Goal: Contribute content: Contribute content

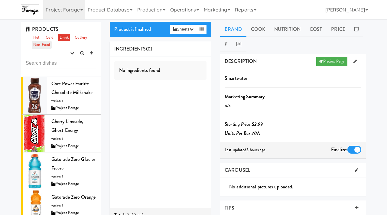
click at [44, 44] on link "Non-Food" at bounding box center [42, 45] width 20 height 8
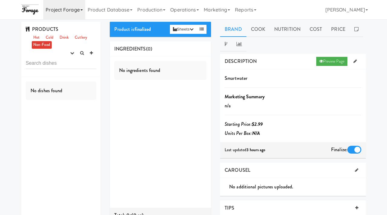
click at [75, 11] on link "Project Forage" at bounding box center [64, 9] width 42 height 19
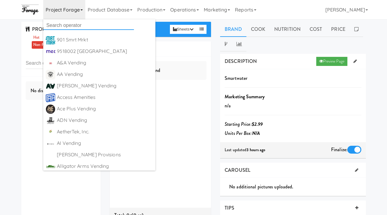
click at [60, 24] on input "text" at bounding box center [88, 25] width 91 height 9
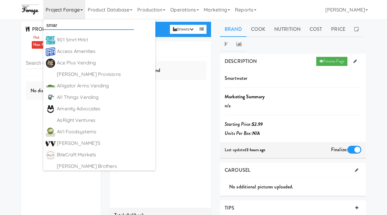
type input "smart"
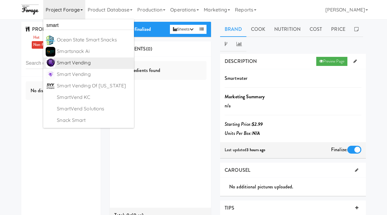
click at [77, 63] on div "Smart Vending" at bounding box center [94, 62] width 75 height 9
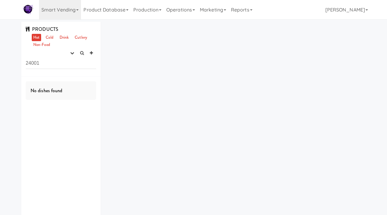
drag, startPoint x: 49, startPoint y: 64, endPoint x: 5, endPoint y: 63, distance: 44.8
click at [5, 63] on div "PRODUCTS Hot Cold Drink Cutlery Non-Food experimenting finalized shipped discon…" at bounding box center [193, 127] width 387 height 211
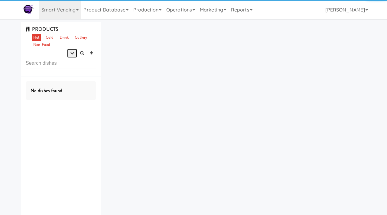
click at [70, 54] on icon "button" at bounding box center [72, 53] width 4 height 4
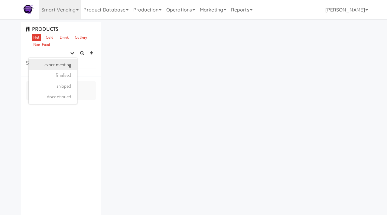
click at [63, 64] on link "experimenting" at bounding box center [53, 64] width 48 height 11
click at [75, 52] on button "button" at bounding box center [72, 53] width 10 height 9
click at [70, 66] on link "experimenting" at bounding box center [53, 64] width 48 height 11
click at [49, 36] on link "Cold" at bounding box center [49, 38] width 11 height 8
click at [67, 37] on link "Drink" at bounding box center [64, 38] width 12 height 8
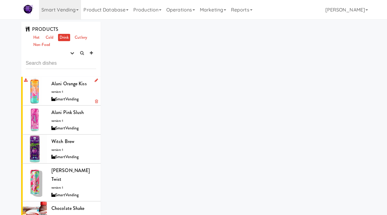
click at [56, 86] on span "Alani Orange Kiss" at bounding box center [68, 83] width 35 height 7
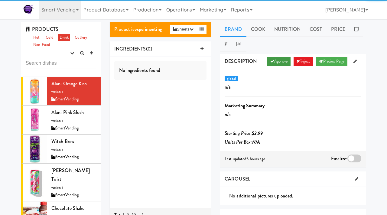
click at [279, 60] on link "Approve" at bounding box center [278, 61] width 23 height 9
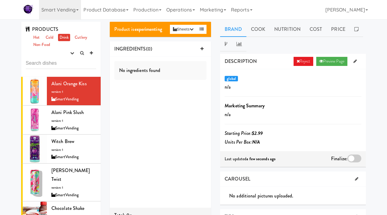
click at [354, 159] on div at bounding box center [354, 159] width 14 height 8
click at [0, 0] on input "checkbox" at bounding box center [0, 0] width 0 height 0
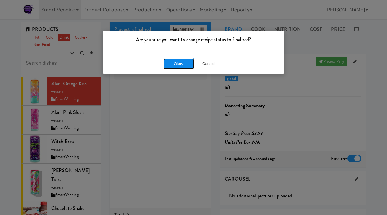
click at [171, 63] on button "Okay" at bounding box center [179, 63] width 30 height 11
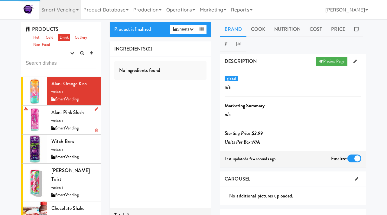
click at [57, 118] on div "Alani Pink Slush version: 1 SmartVending" at bounding box center [73, 120] width 45 height 24
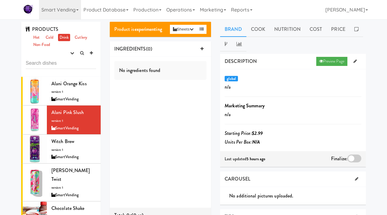
click at [356, 159] on div at bounding box center [354, 159] width 14 height 8
click at [0, 0] on input "checkbox" at bounding box center [0, 0] width 0 height 0
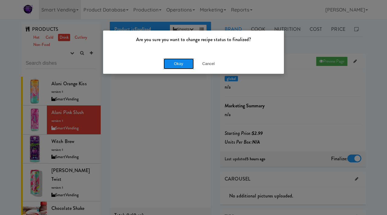
click at [178, 59] on button "Okay" at bounding box center [179, 63] width 30 height 11
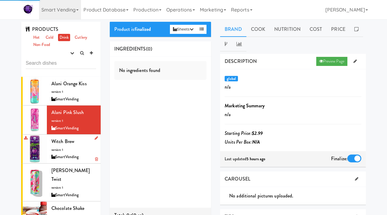
click at [70, 152] on div "Witch Brew version: 1 SmartVending" at bounding box center [73, 149] width 45 height 24
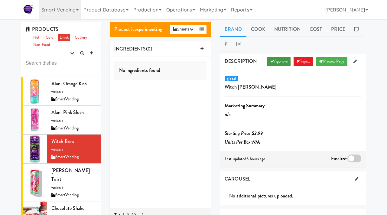
click at [276, 58] on link "Approve" at bounding box center [278, 61] width 23 height 9
click at [353, 157] on div at bounding box center [354, 159] width 14 height 8
click at [0, 0] on input "checkbox" at bounding box center [0, 0] width 0 height 0
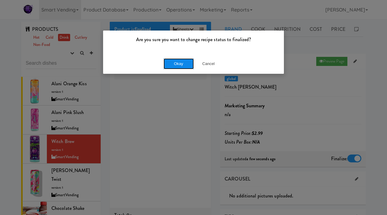
click at [188, 64] on button "Okay" at bounding box center [179, 63] width 30 height 11
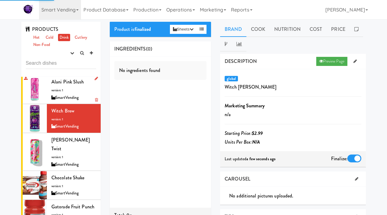
scroll to position [31, 0]
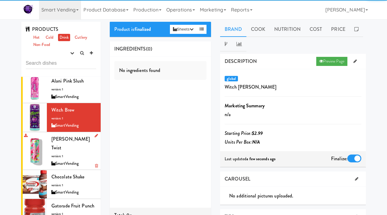
click at [66, 139] on span "Alani Cherry twist" at bounding box center [70, 143] width 38 height 16
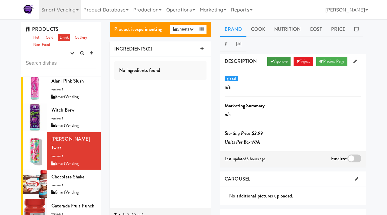
click at [278, 62] on link "Approve" at bounding box center [278, 61] width 23 height 9
click at [354, 160] on div at bounding box center [354, 159] width 14 height 8
click at [0, 0] on input "checkbox" at bounding box center [0, 0] width 0 height 0
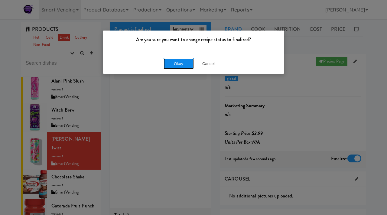
click at [182, 63] on button "Okay" at bounding box center [179, 63] width 30 height 11
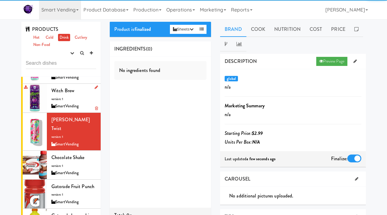
scroll to position [51, 0]
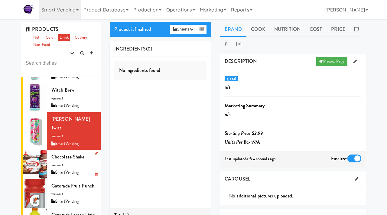
click at [59, 163] on span "version: 1" at bounding box center [57, 165] width 12 height 5
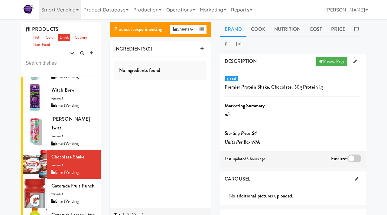
click at [352, 158] on div at bounding box center [354, 159] width 14 height 8
click at [0, 0] on input "checkbox" at bounding box center [0, 0] width 0 height 0
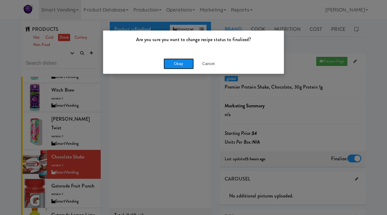
click at [183, 63] on button "Okay" at bounding box center [179, 63] width 30 height 11
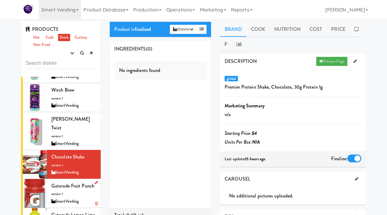
click at [67, 186] on div "Gatorade Fruit Punch version: 1 SmartVending" at bounding box center [73, 193] width 45 height 24
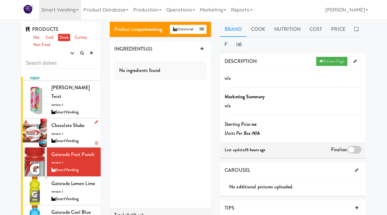
scroll to position [89, 0]
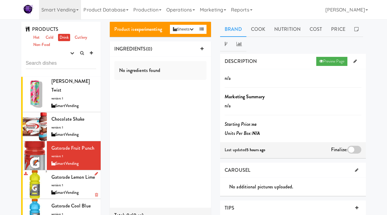
click at [51, 179] on li "Gatorade Lemon Lime version: 1 SmartVending" at bounding box center [61, 184] width 80 height 29
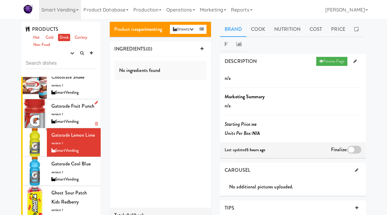
scroll to position [132, 0]
click at [58, 160] on span "Gatorade Cool Blue" at bounding box center [70, 163] width 39 height 7
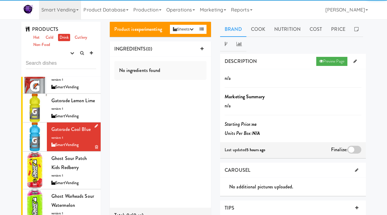
scroll to position [177, 0]
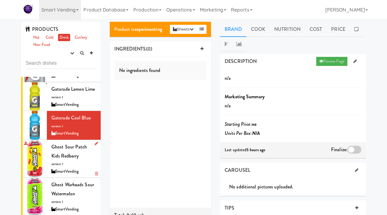
click at [66, 152] on div "Ghost Sour Patch Kids Redberry version: 1 SmartVending" at bounding box center [73, 158] width 45 height 33
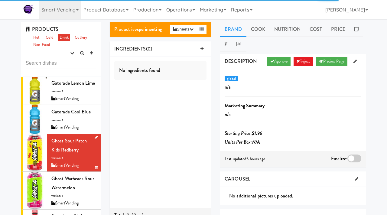
scroll to position [184, 0]
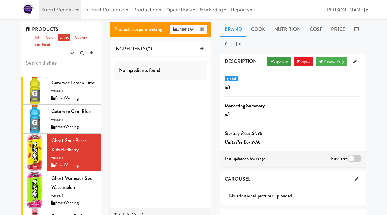
click at [283, 60] on link "Approve" at bounding box center [278, 61] width 23 height 9
click at [357, 156] on div at bounding box center [354, 159] width 14 height 8
click at [0, 0] on input "checkbox" at bounding box center [0, 0] width 0 height 0
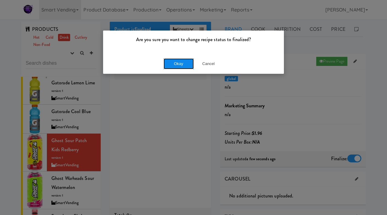
click at [179, 66] on button "Okay" at bounding box center [179, 63] width 30 height 11
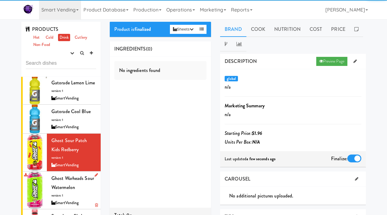
click at [76, 178] on div "Ghost Warheads Sour Watermelon version: 1 SmartVending" at bounding box center [73, 190] width 45 height 33
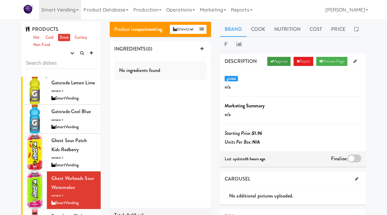
click at [273, 57] on link "Approve" at bounding box center [278, 61] width 23 height 9
click at [352, 161] on div at bounding box center [354, 159] width 14 height 8
click at [0, 0] on input "checkbox" at bounding box center [0, 0] width 0 height 0
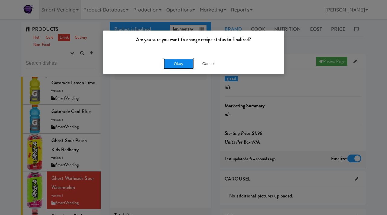
click at [176, 63] on button "Okay" at bounding box center [179, 63] width 30 height 11
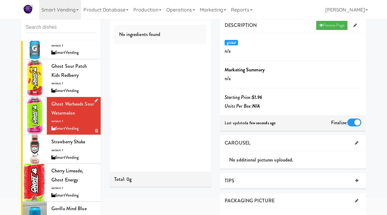
scroll to position [223, 0]
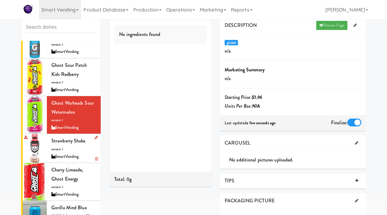
click at [64, 137] on span "Strawberry Shake" at bounding box center [68, 140] width 34 height 7
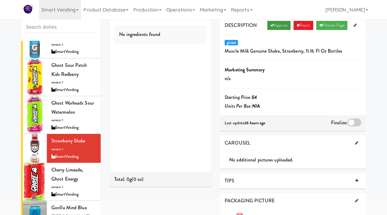
click at [276, 25] on link "Approve" at bounding box center [278, 25] width 23 height 9
click at [353, 122] on div at bounding box center [354, 123] width 14 height 8
click at [0, 0] on input "checkbox" at bounding box center [0, 0] width 0 height 0
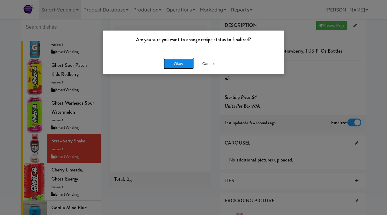
click at [181, 64] on button "Okay" at bounding box center [179, 63] width 30 height 11
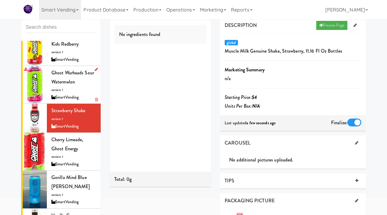
scroll to position [253, 0]
click at [71, 135] on div "Cherry Limeade, Ghost Energy version: 1 SmartVending" at bounding box center [73, 151] width 45 height 33
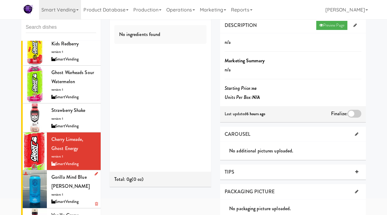
click at [52, 176] on span "Gorilla Mind Blue Rasberry" at bounding box center [70, 182] width 38 height 16
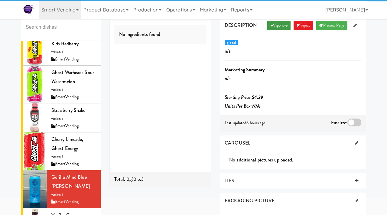
click at [280, 26] on link "Approve" at bounding box center [278, 25] width 23 height 9
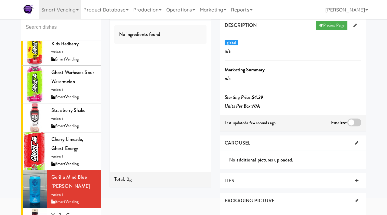
click at [356, 123] on div at bounding box center [354, 123] width 14 height 8
click at [0, 0] on input "checkbox" at bounding box center [0, 0] width 0 height 0
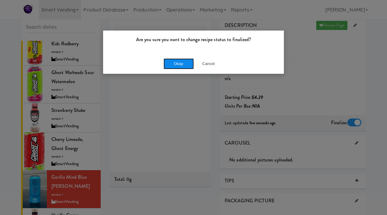
click at [181, 64] on button "Okay" at bounding box center [179, 63] width 30 height 11
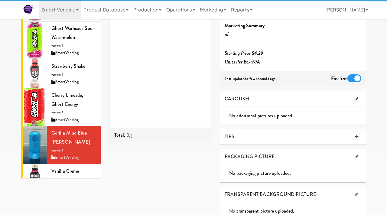
scroll to position [85, 0]
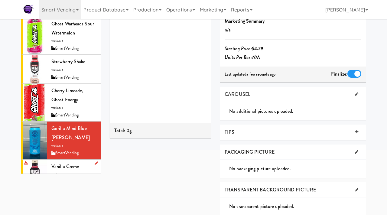
click at [66, 163] on span "Vanilla Creme" at bounding box center [65, 166] width 28 height 7
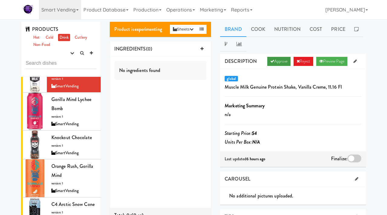
click at [275, 58] on link "Approve" at bounding box center [278, 61] width 23 height 9
click at [352, 162] on div at bounding box center [354, 159] width 14 height 8
click at [0, 0] on input "checkbox" at bounding box center [0, 0] width 0 height 0
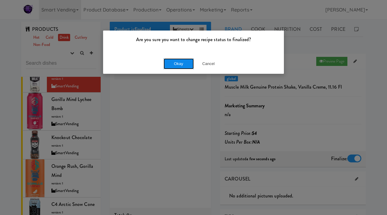
click at [174, 64] on button "Okay" at bounding box center [179, 63] width 30 height 11
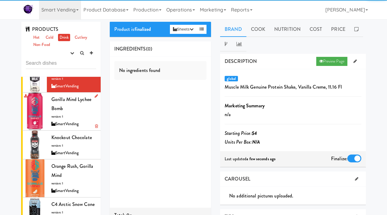
click at [69, 102] on div "Gorilla Mind Lychee Bomb version: 1 SmartVending" at bounding box center [73, 111] width 45 height 33
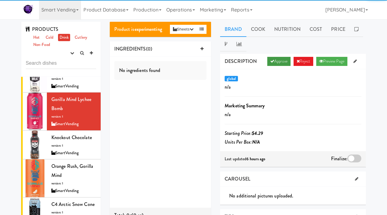
click at [273, 62] on link "Approve" at bounding box center [278, 61] width 23 height 9
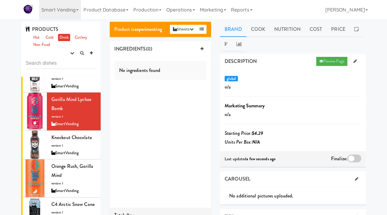
click at [350, 159] on div at bounding box center [354, 159] width 14 height 8
click at [0, 0] on input "checkbox" at bounding box center [0, 0] width 0 height 0
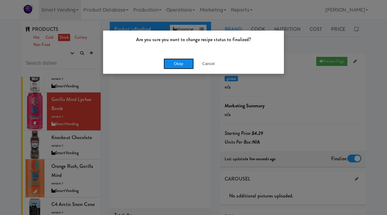
click at [182, 65] on button "Okay" at bounding box center [179, 63] width 30 height 11
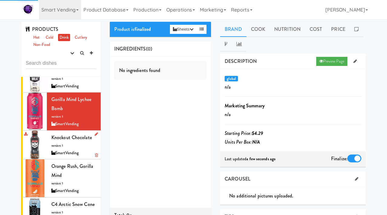
click at [59, 143] on span "version: 1" at bounding box center [57, 145] width 12 height 5
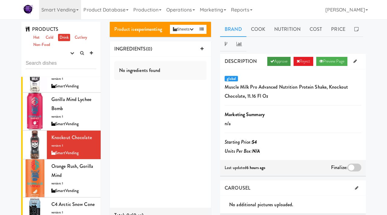
click at [281, 61] on link "Approve" at bounding box center [278, 61] width 23 height 9
click at [353, 170] on div at bounding box center [354, 168] width 14 height 8
click at [0, 0] on input "checkbox" at bounding box center [0, 0] width 0 height 0
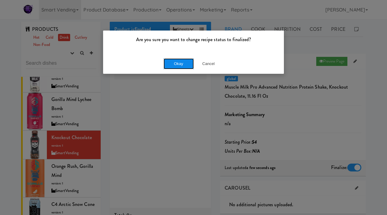
click at [183, 64] on button "Okay" at bounding box center [179, 63] width 30 height 11
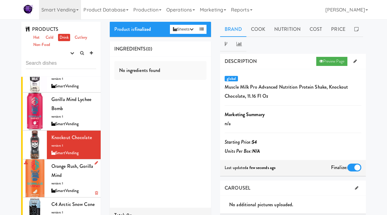
click at [59, 181] on span "version: 1" at bounding box center [57, 183] width 12 height 5
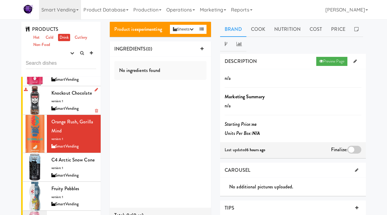
scroll to position [479, 0]
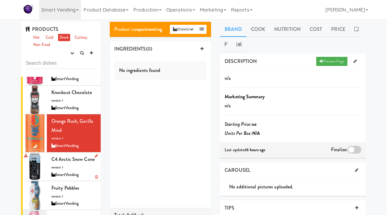
click at [70, 156] on div "C4 Arctic Snow Cone version: 1 SmartVending" at bounding box center [73, 167] width 45 height 24
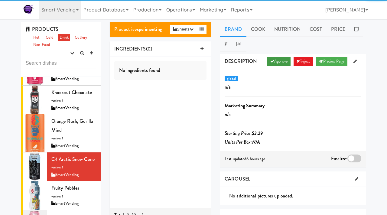
click at [287, 63] on link "Approve" at bounding box center [278, 61] width 23 height 9
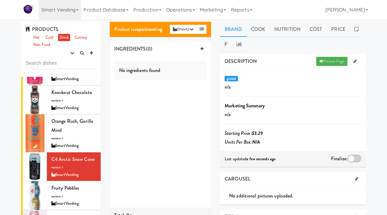
click at [347, 158] on div at bounding box center [354, 159] width 14 height 8
click at [0, 0] on input "checkbox" at bounding box center [0, 0] width 0 height 0
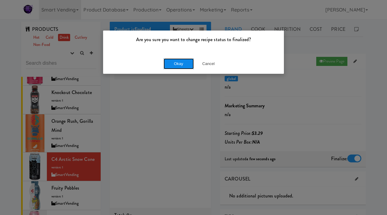
click at [184, 62] on button "Okay" at bounding box center [179, 63] width 30 height 11
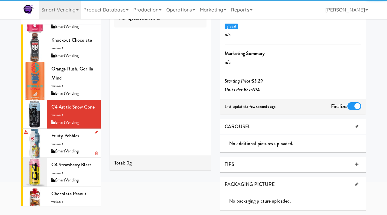
click at [63, 148] on div "SmartVending" at bounding box center [73, 152] width 45 height 8
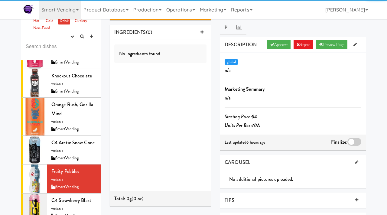
scroll to position [15, 0]
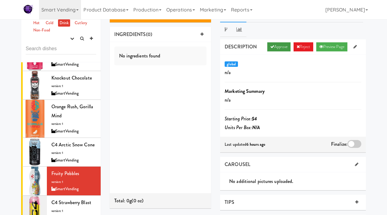
click at [276, 45] on link "Approve" at bounding box center [278, 46] width 23 height 9
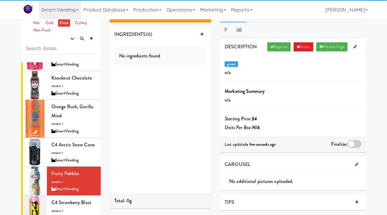
click at [356, 143] on div at bounding box center [354, 144] width 14 height 8
click at [0, 0] on input "checkbox" at bounding box center [0, 0] width 0 height 0
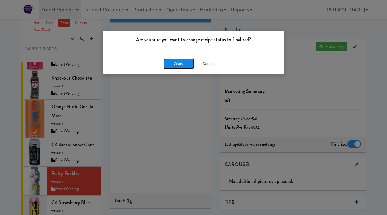
click at [185, 64] on button "Okay" at bounding box center [179, 63] width 30 height 11
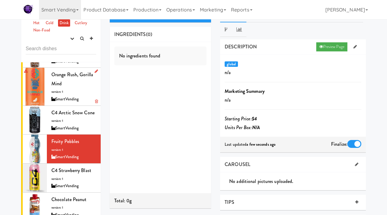
scroll to position [516, 0]
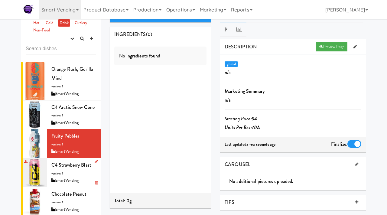
click at [70, 177] on div "SmartVending" at bounding box center [73, 181] width 45 height 8
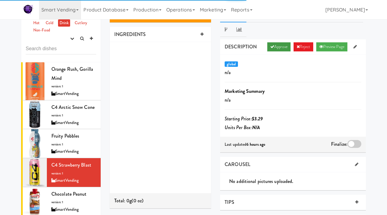
click at [276, 47] on link "Approve" at bounding box center [278, 46] width 23 height 9
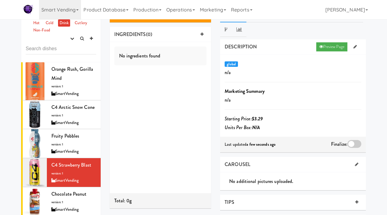
click at [350, 141] on div at bounding box center [354, 144] width 14 height 8
click at [0, 0] on input "checkbox" at bounding box center [0, 0] width 0 height 0
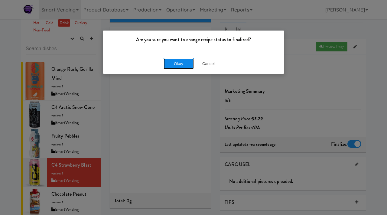
click at [181, 65] on button "Okay" at bounding box center [179, 63] width 30 height 11
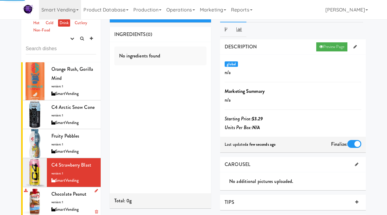
click at [63, 190] on span "Chocolate Peanut" at bounding box center [68, 193] width 35 height 7
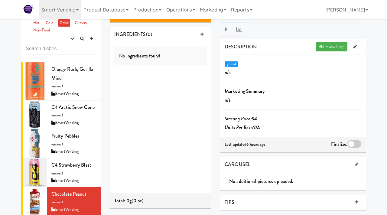
click at [350, 146] on div at bounding box center [354, 144] width 14 height 8
click at [0, 0] on input "checkbox" at bounding box center [0, 0] width 0 height 0
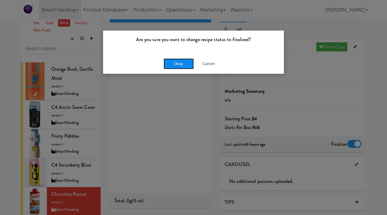
click at [179, 62] on button "Okay" at bounding box center [179, 63] width 30 height 11
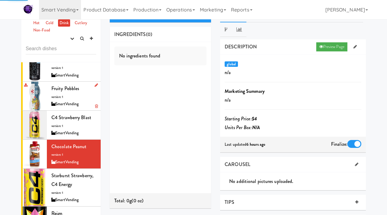
scroll to position [581, 0]
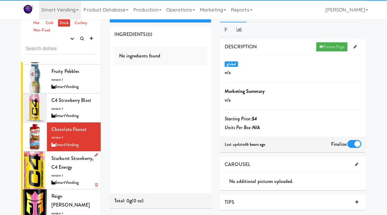
click at [64, 160] on span "Starburst Strawberry, C4 Energy" at bounding box center [72, 163] width 42 height 16
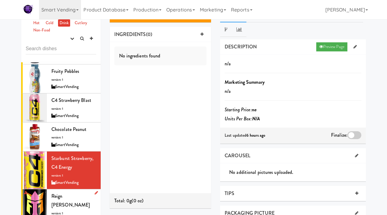
click at [52, 196] on span "Reign Reignbow Sherbet" at bounding box center [70, 201] width 38 height 16
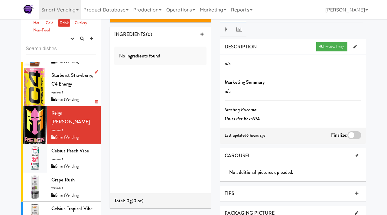
scroll to position [666, 0]
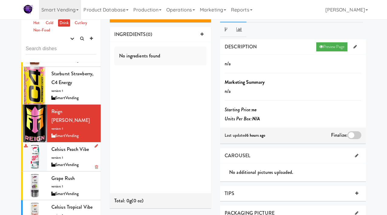
click at [73, 146] on div "Celsius Peach Vibe version: 1 SmartVending" at bounding box center [73, 157] width 45 height 24
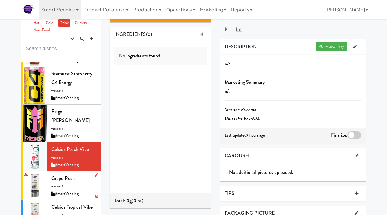
click at [61, 190] on div "SmartVending" at bounding box center [73, 194] width 45 height 8
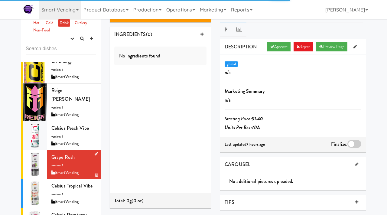
scroll to position [688, 0]
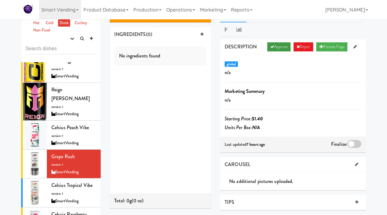
click at [277, 46] on link "Approve" at bounding box center [278, 46] width 23 height 9
click at [353, 145] on div at bounding box center [354, 144] width 14 height 8
click at [0, 0] on input "checkbox" at bounding box center [0, 0] width 0 height 0
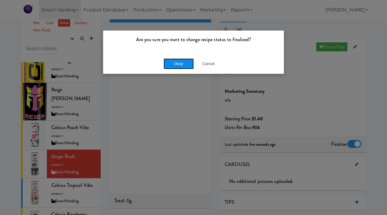
click at [176, 64] on button "Okay" at bounding box center [179, 63] width 30 height 11
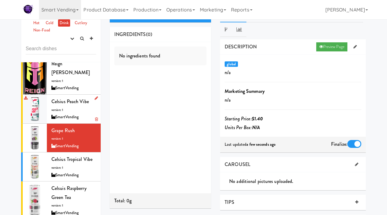
scroll to position [716, 0]
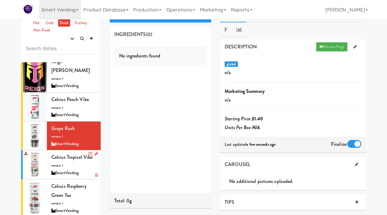
click at [65, 156] on div "Celsius Tropical Vibe version: 1 SmartVending" at bounding box center [73, 165] width 45 height 24
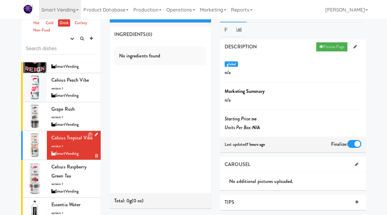
scroll to position [736, 0]
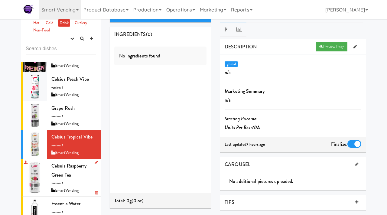
click at [64, 164] on span "Celsuis Raspberry Green Tea" at bounding box center [68, 170] width 35 height 16
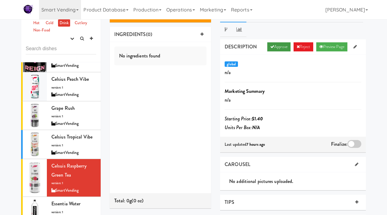
click at [271, 46] on link "Approve" at bounding box center [278, 46] width 23 height 9
click at [351, 144] on div at bounding box center [354, 144] width 14 height 8
click at [0, 0] on input "checkbox" at bounding box center [0, 0] width 0 height 0
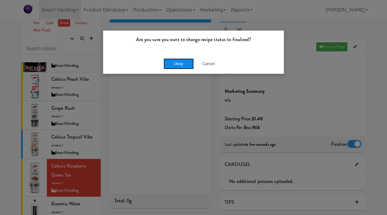
click at [177, 60] on button "Okay" at bounding box center [179, 63] width 30 height 11
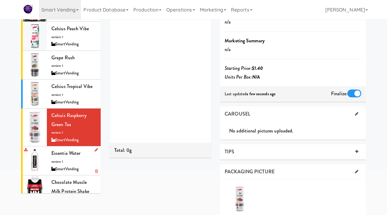
click at [74, 150] on span "Essentia Water" at bounding box center [65, 153] width 29 height 7
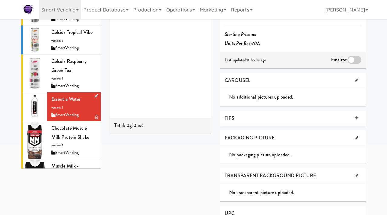
scroll to position [767, 0]
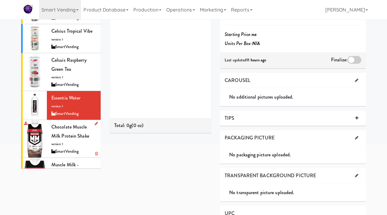
click at [70, 131] on div "Chocolate Muscle Milk Protein Shake version: 1 SmartVending" at bounding box center [73, 138] width 45 height 33
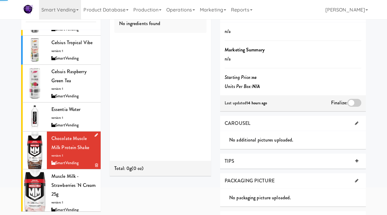
scroll to position [799, 0]
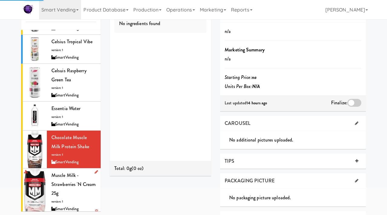
click at [66, 174] on span "Muscle Milk - Strawberries 'n Cream 25g" at bounding box center [73, 184] width 44 height 25
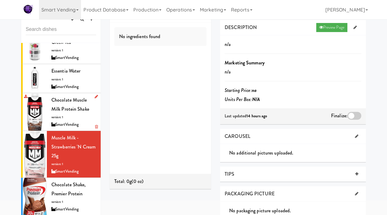
scroll to position [858, 0]
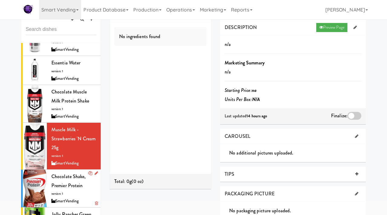
click at [65, 179] on span "Chocolate Shake, Premier Protein" at bounding box center [68, 181] width 34 height 16
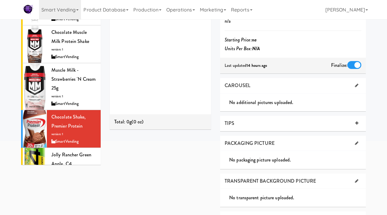
scroll to position [102, 0]
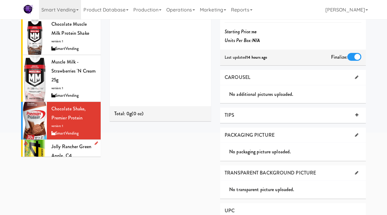
click at [57, 145] on span "Jolly Rancher Green Apple, C4" at bounding box center [71, 151] width 40 height 16
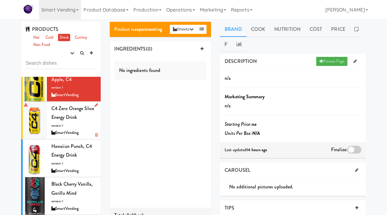
click at [61, 112] on span "C4 Zero Orange Slice Energy Drink" at bounding box center [72, 113] width 43 height 16
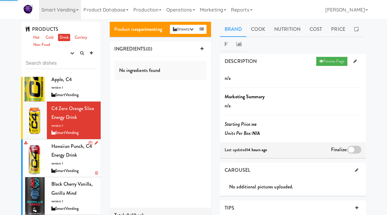
click at [61, 147] on span "Hawaiian Punch, C4 Energy Drink" at bounding box center [71, 151] width 41 height 16
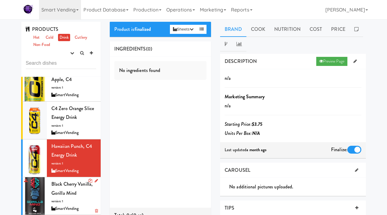
click at [60, 184] on span "Black Cherry Vanilla, Gorilla Mind" at bounding box center [71, 189] width 41 height 16
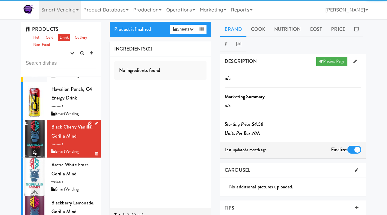
scroll to position [1096, 0]
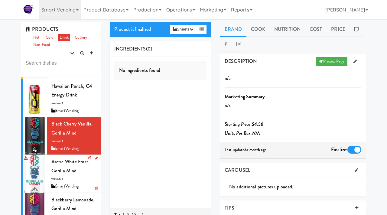
click at [68, 170] on div "Arctic White Frost, Gorilla Mind version: 1 SmartVending" at bounding box center [73, 173] width 45 height 33
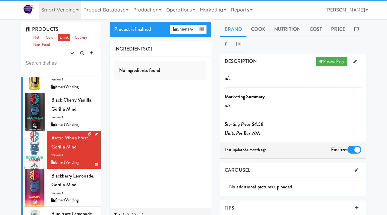
scroll to position [1123, 0]
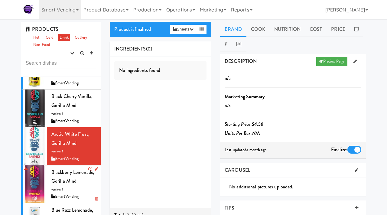
click at [67, 169] on span "Blackberry Lemonade, Gorilla Mind" at bounding box center [72, 177] width 43 height 16
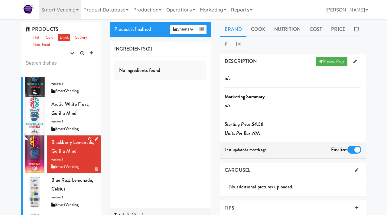
scroll to position [1154, 0]
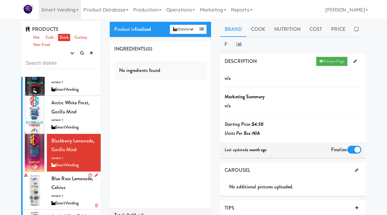
click at [59, 180] on span "Blue Razz Lemonade, Celsius" at bounding box center [72, 183] width 42 height 16
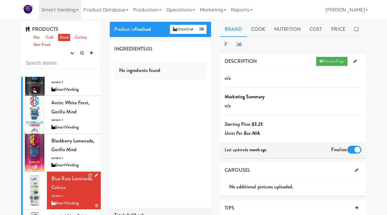
click at [70, 176] on div "Blue Razz Lemonade, Celsius version: 1 SmartVending" at bounding box center [73, 190] width 45 height 33
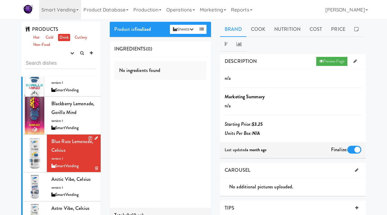
scroll to position [1206, 0]
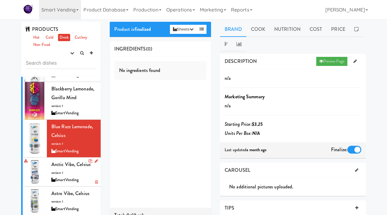
click at [65, 176] on div "SmartVending" at bounding box center [73, 180] width 45 height 8
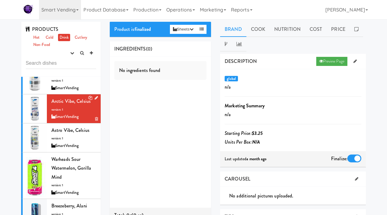
scroll to position [1294, 0]
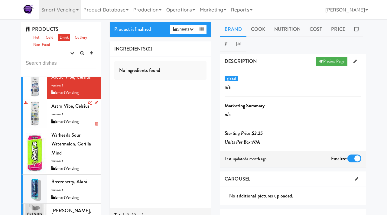
click at [71, 108] on div "Astro Vibe, Celsius version: 1 SmartVending" at bounding box center [73, 114] width 45 height 24
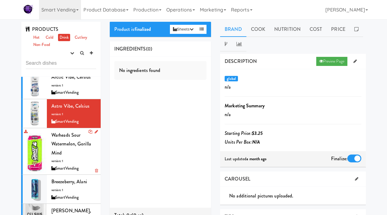
click at [72, 165] on div "SmartVending" at bounding box center [73, 169] width 45 height 8
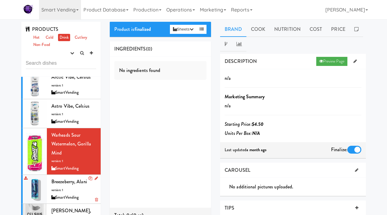
click at [73, 178] on span "Breezeberry, Alani" at bounding box center [69, 181] width 36 height 7
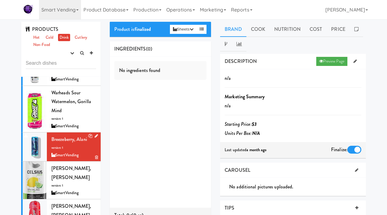
scroll to position [1337, 0]
click at [69, 164] on div "Lemon Lime, Celcius version: 1 SmartVending" at bounding box center [73, 180] width 45 height 33
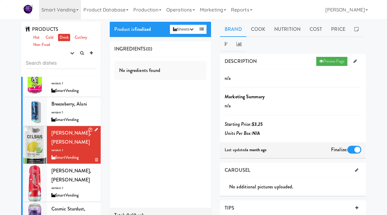
scroll to position [1374, 0]
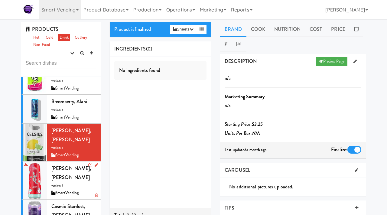
click at [63, 164] on div "Cherry Slush, Alani version: 1 SmartVending" at bounding box center [73, 180] width 45 height 33
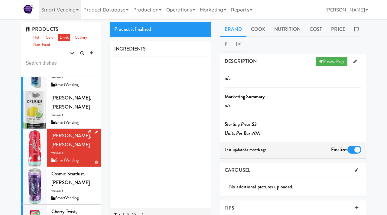
scroll to position [1407, 0]
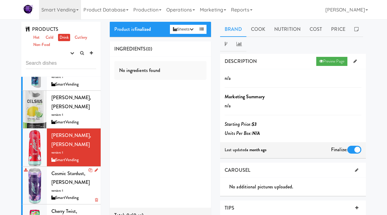
click at [67, 169] on div "Cosmic Stardust, Alani version: 1 SmartVending" at bounding box center [73, 185] width 45 height 33
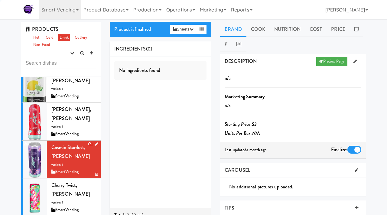
scroll to position [1435, 0]
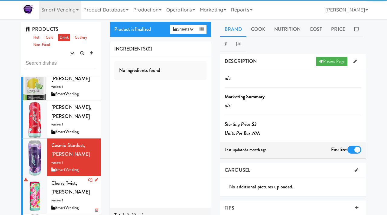
click at [72, 180] on span "Cherry Twist, Alani" at bounding box center [70, 188] width 38 height 16
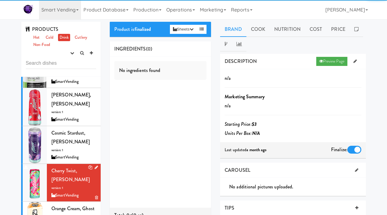
scroll to position [1481, 0]
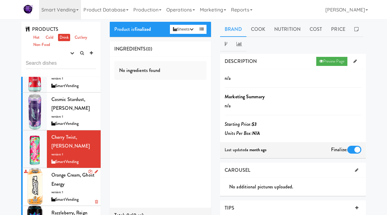
click at [72, 171] on div "Orange Cream, Ghost Energy version: 1 SmartVending" at bounding box center [73, 187] width 45 height 33
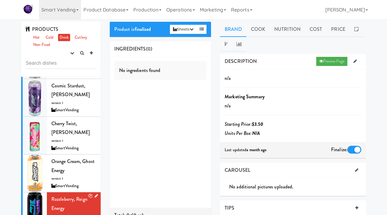
scroll to position [1507, 0]
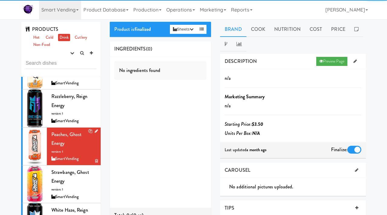
scroll to position [1598, 0]
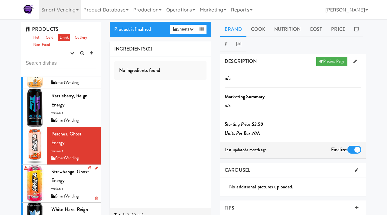
click at [73, 167] on div "Strawbango, Ghost Energy version: 1 SmartVending" at bounding box center [73, 183] width 45 height 33
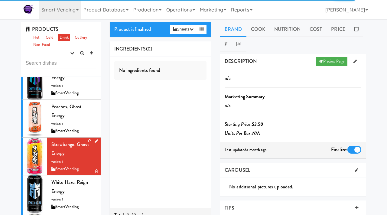
scroll to position [1643, 0]
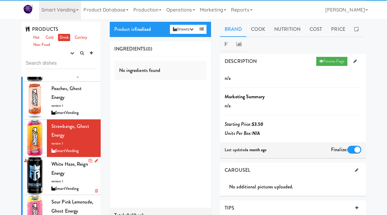
click at [71, 160] on div "White Haze, Reign Energy version: 1 SmartVending" at bounding box center [73, 176] width 45 height 33
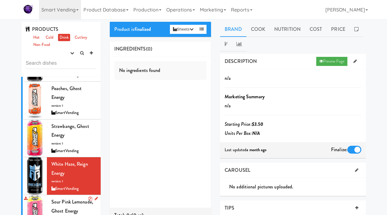
click at [64, 197] on div "Sour Pink Lemonade, Ghost Energy version: 1 SmartVending" at bounding box center [73, 213] width 45 height 33
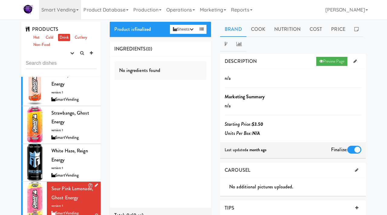
scroll to position [1658, 0]
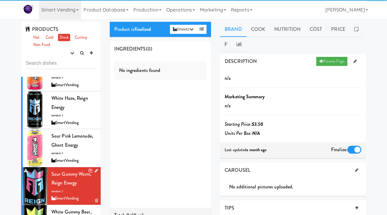
scroll to position [1758, 0]
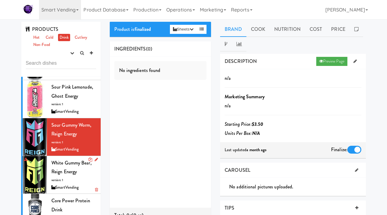
click at [78, 158] on div "White Gummy Bear, Reign Energy version: 1 SmartVending" at bounding box center [73, 174] width 45 height 33
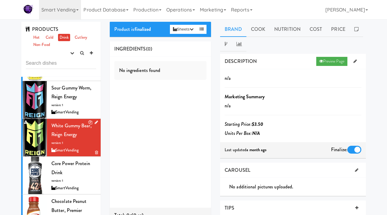
scroll to position [1800, 0]
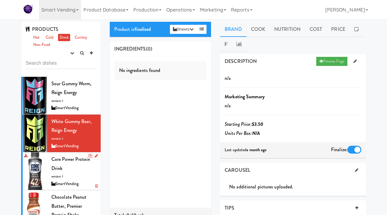
click at [71, 155] on div "Core Power Protein Drink version: 1 SmartVending" at bounding box center [73, 171] width 45 height 33
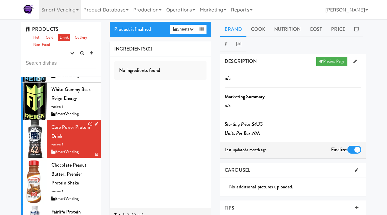
scroll to position [1832, 0]
click at [62, 160] on div "Chocolate Peanut Butter, Premier Protein Shake version: 1 SmartVending" at bounding box center [73, 181] width 45 height 42
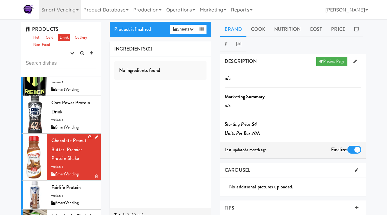
scroll to position [1857, 0]
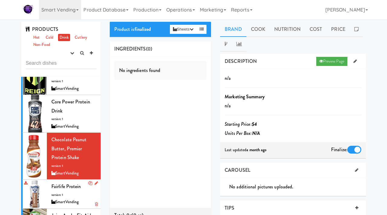
click at [58, 193] on span "version: 1" at bounding box center [57, 195] width 12 height 5
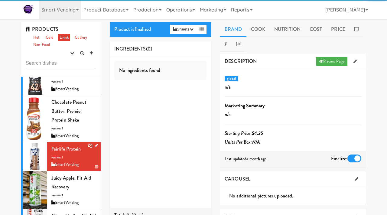
scroll to position [1897, 0]
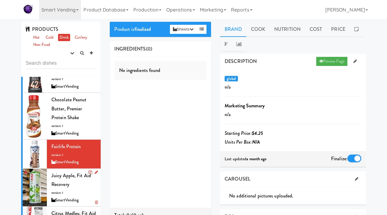
click at [60, 190] on span "version: 1" at bounding box center [57, 192] width 12 height 5
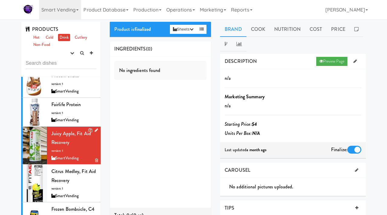
scroll to position [1941, 0]
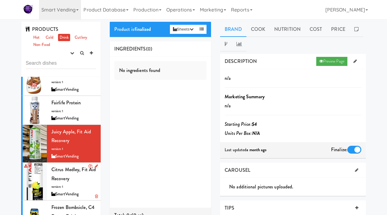
click at [70, 165] on div "Citrus Medley, Fit Aid Recovery version: 1 SmartVending" at bounding box center [73, 181] width 45 height 33
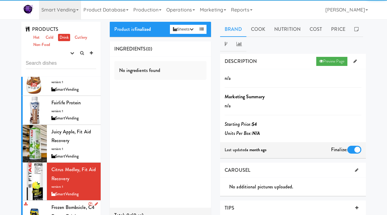
click at [61, 204] on span "Frozen Bombsicle, C4 Energy Drink" at bounding box center [72, 212] width 43 height 16
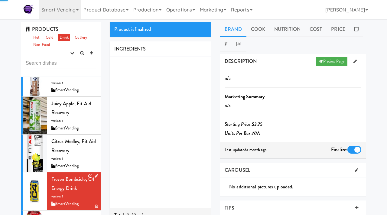
scroll to position [1993, 0]
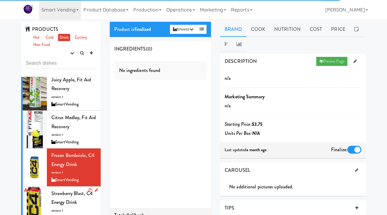
click at [66, 190] on span "Strawberry Blast, C4 Energy Drink" at bounding box center [71, 198] width 41 height 16
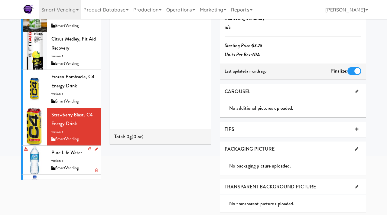
click at [67, 148] on div "Pure Life Water version: 1 SmartVending" at bounding box center [73, 160] width 45 height 24
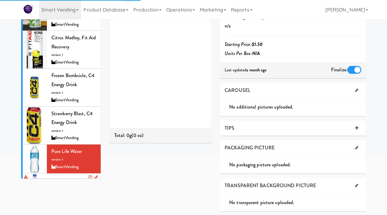
scroll to position [80, 0]
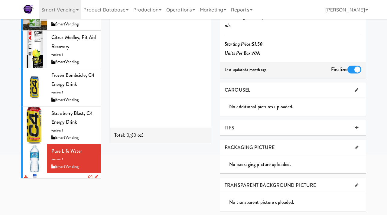
click at [71, 176] on div "Fiji Water version: 1 SmartVending" at bounding box center [73, 188] width 45 height 24
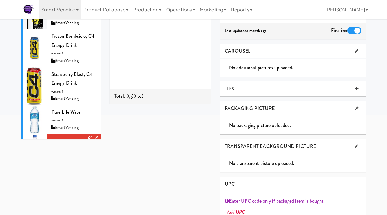
scroll to position [120, 0]
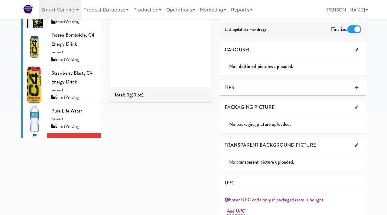
click at [65, 181] on div "SmartVending" at bounding box center [73, 185] width 45 height 8
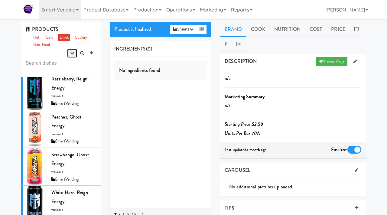
click at [72, 54] on icon "button" at bounding box center [72, 53] width 4 height 4
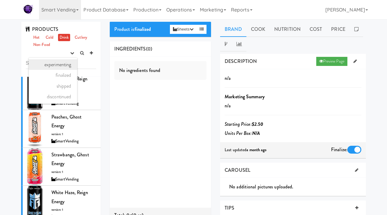
click at [62, 67] on link "experimenting" at bounding box center [53, 64] width 48 height 11
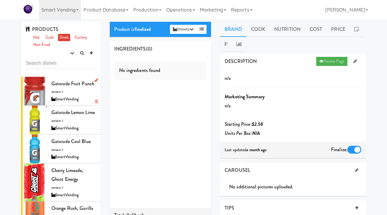
click at [60, 94] on span "version: 1" at bounding box center [57, 92] width 12 height 5
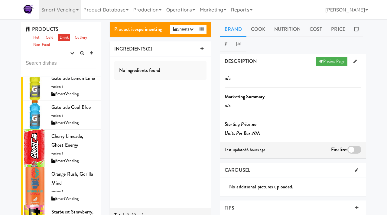
scroll to position [45, 0]
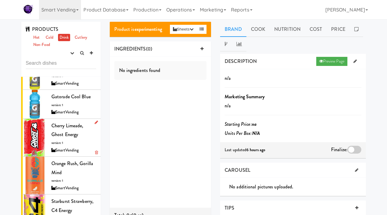
click at [57, 132] on span "Cherry Limeade, Ghost Energy" at bounding box center [67, 130] width 32 height 16
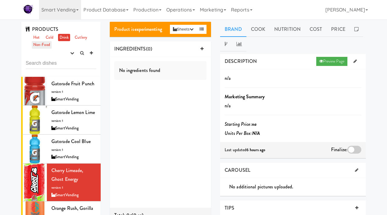
click at [47, 47] on link "Non-Food" at bounding box center [42, 45] width 20 height 8
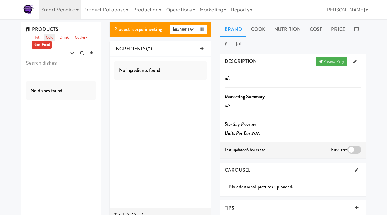
click at [46, 38] on link "Cold" at bounding box center [49, 38] width 11 height 8
click at [37, 37] on link "Hot" at bounding box center [36, 38] width 9 height 8
click at [60, 35] on link "Drink" at bounding box center [64, 38] width 12 height 8
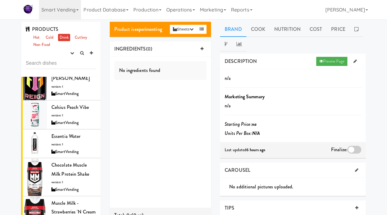
scroll to position [224, 0]
